Goal: Navigation & Orientation: Find specific page/section

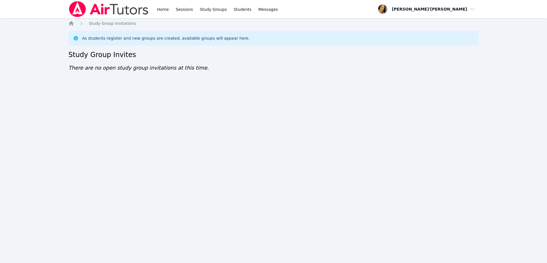
click at [274, 123] on div "Home Sessions Study Groups Students Messages Open user menu Lee'Tayna Hostick O…" at bounding box center [273, 131] width 547 height 263
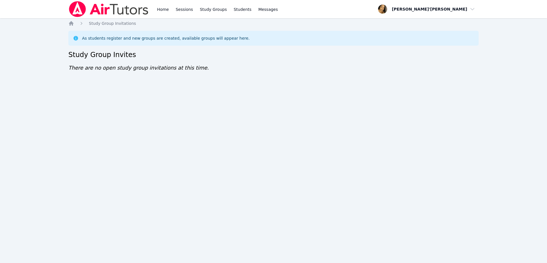
click at [274, 123] on div "Home Sessions Study Groups Students Messages Open user menu Lee'Tayna Hostick O…" at bounding box center [273, 131] width 547 height 263
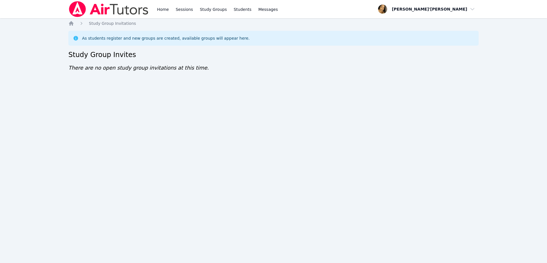
click at [274, 123] on div "Home Sessions Study Groups Students Messages Open user menu Lee'Tayna Hostick O…" at bounding box center [273, 131] width 547 height 263
click at [274, 123] on div "Home Sessions Study Groups Students Messages Open user menu [PERSON_NAME]'[PERS…" at bounding box center [273, 131] width 547 height 263
click at [274, 123] on div "Home Sessions Study Groups Students Messages Open user menu Lee'Tayna Hostick O…" at bounding box center [273, 131] width 547 height 263
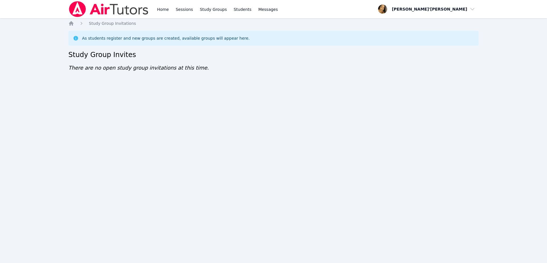
click at [274, 123] on div "Home Sessions Study Groups Students Messages Open user menu Lee'Tayna Hostick O…" at bounding box center [273, 131] width 547 height 263
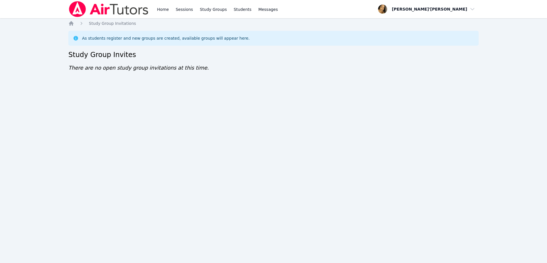
click at [274, 123] on div "Home Sessions Study Groups Students Messages Open user menu Lee'Tayna Hostick O…" at bounding box center [273, 131] width 547 height 263
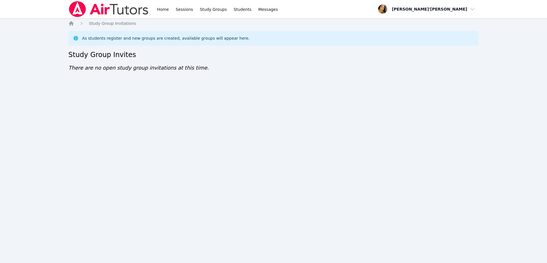
click at [274, 123] on div "Home Sessions Study Groups Students Messages Open user menu Lee'Tayna Hostick O…" at bounding box center [273, 131] width 547 height 263
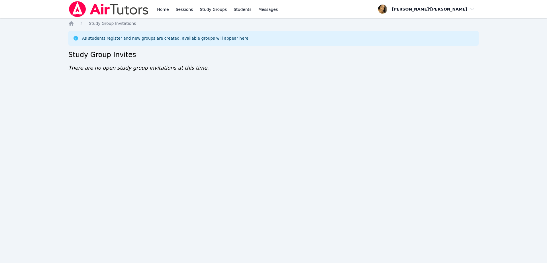
click at [274, 123] on div "Home Sessions Study Groups Students Messages Open user menu Lee'Tayna Hostick O…" at bounding box center [273, 131] width 547 height 263
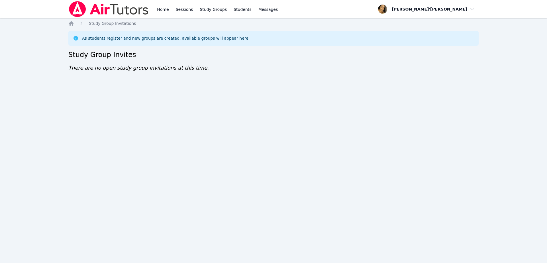
click at [274, 123] on div "Home Sessions Study Groups Students Messages Open user menu Lee'Tayna Hostick O…" at bounding box center [273, 131] width 547 height 263
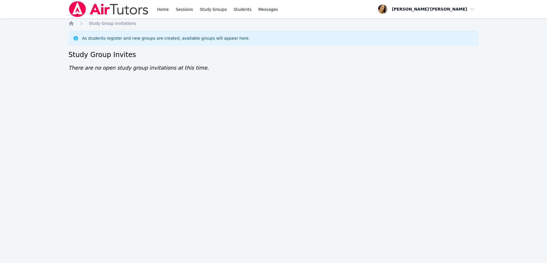
click at [274, 123] on div "Home Sessions Study Groups Students Messages Open user menu Lee'Tayna Hostick O…" at bounding box center [273, 131] width 547 height 263
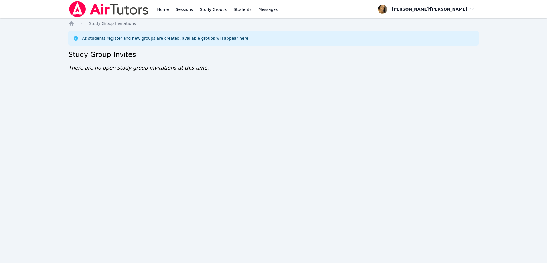
click at [274, 123] on div "Home Sessions Study Groups Students Messages Open user menu Lee'Tayna Hostick O…" at bounding box center [273, 131] width 547 height 263
click at [274, 123] on div "Home Sessions Study Groups Students Messages Open user menu [PERSON_NAME]'[PERS…" at bounding box center [273, 131] width 547 height 263
click at [26, 33] on div "Home Sessions Study Groups Students Messages Open user menu [PERSON_NAME]'[PERS…" at bounding box center [273, 131] width 547 height 263
